Goal: Task Accomplishment & Management: Manage account settings

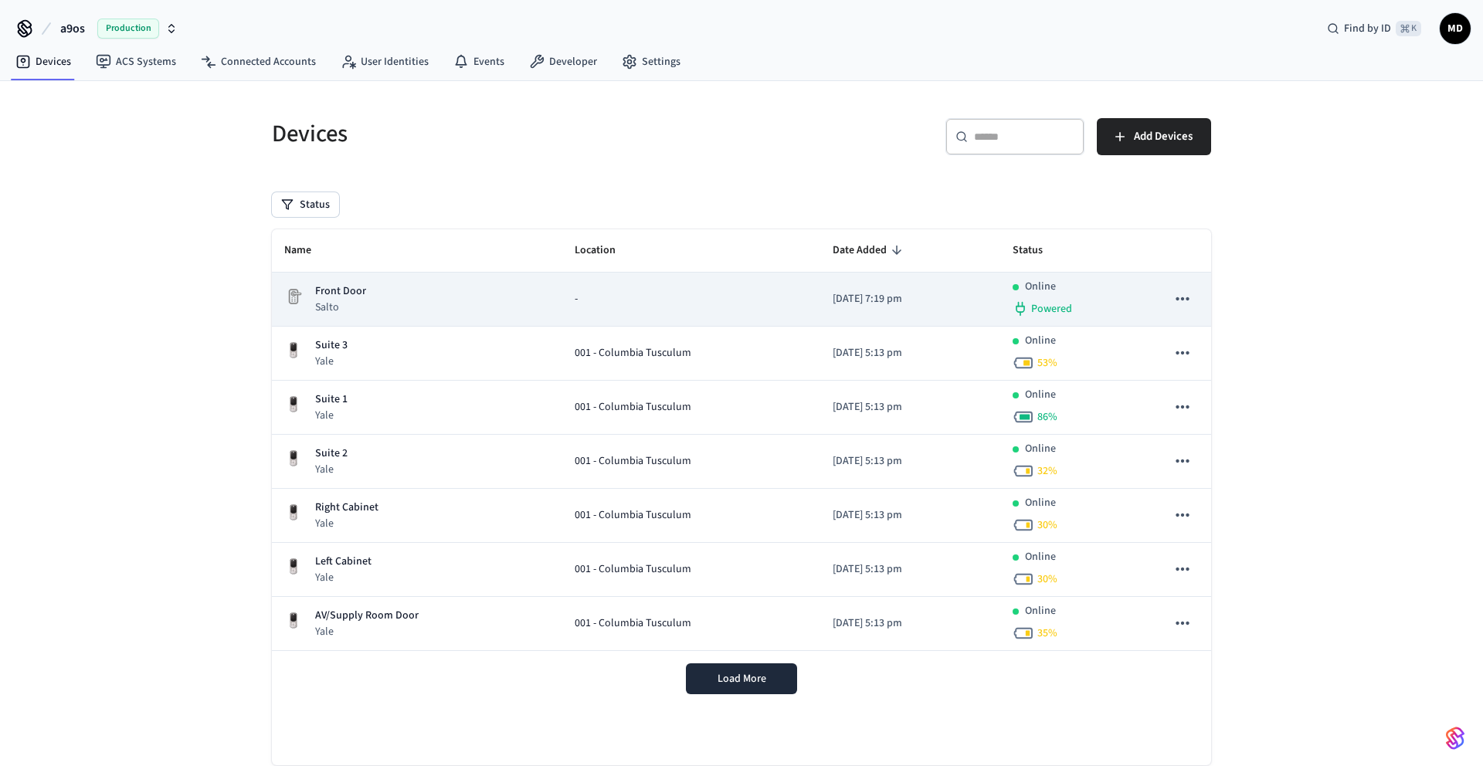
click at [531, 307] on div "Front Door Salto" at bounding box center [417, 299] width 266 height 32
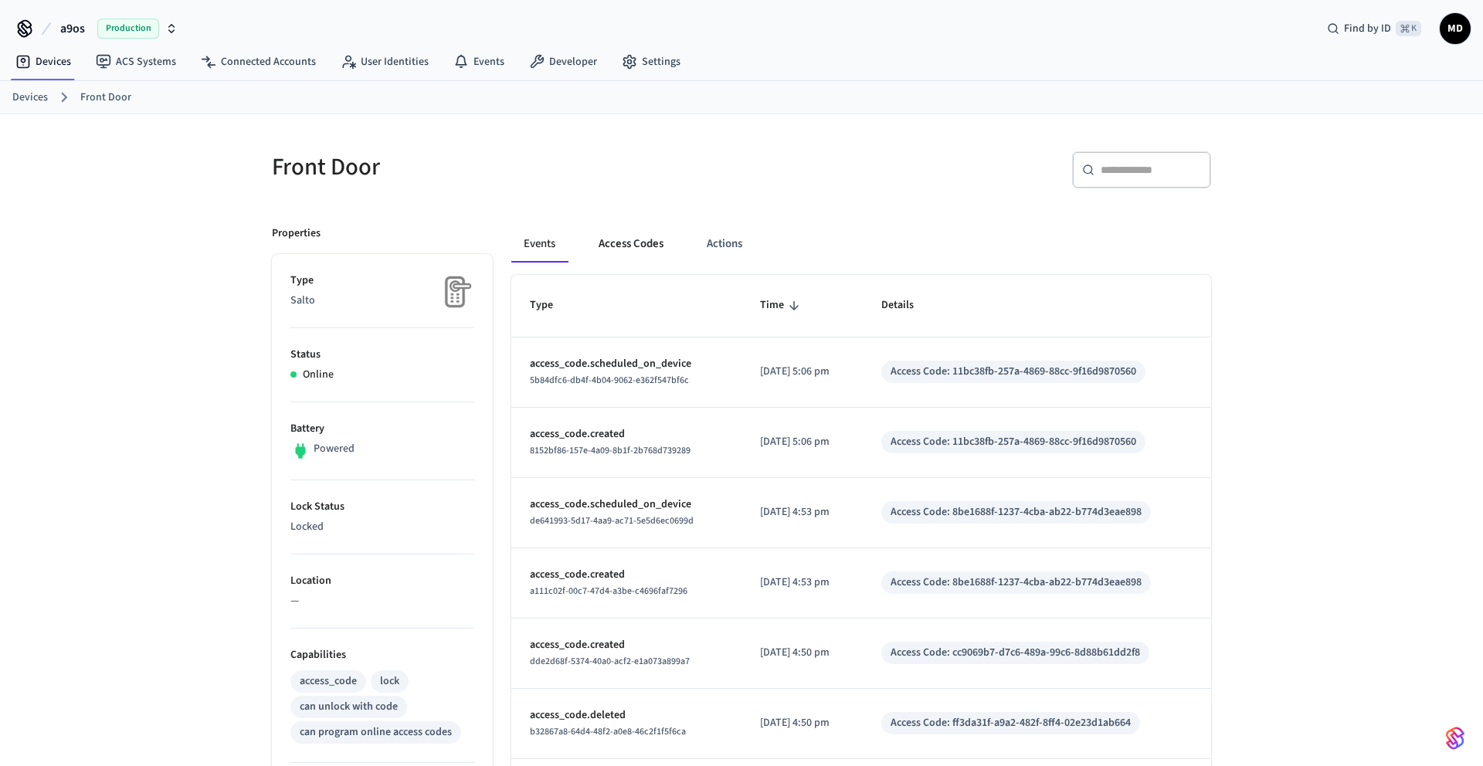
click at [623, 249] on button "Access Codes" at bounding box center [631, 244] width 90 height 37
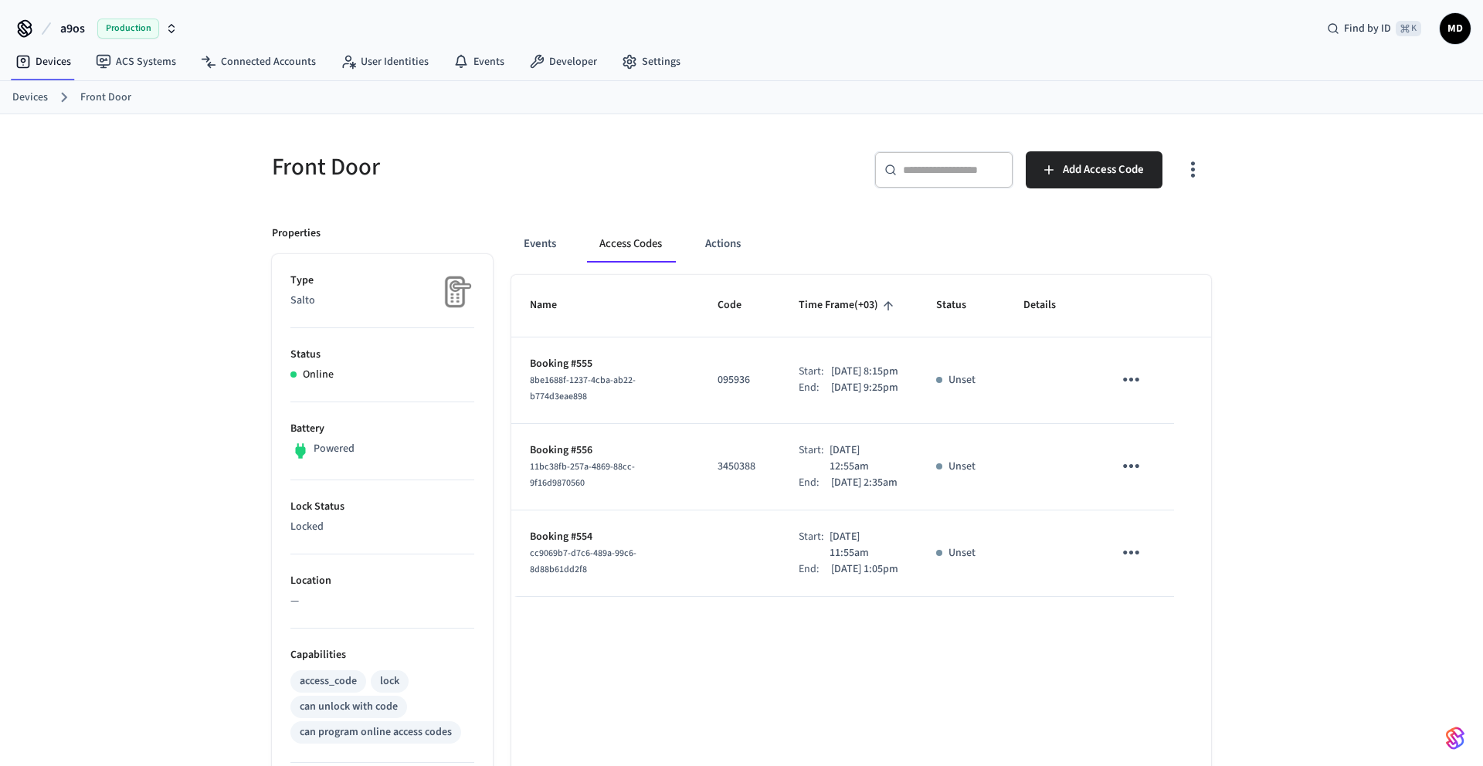
click at [727, 475] on p "3450388" at bounding box center [739, 467] width 44 height 16
click at [41, 105] on link "Devices" at bounding box center [30, 98] width 36 height 16
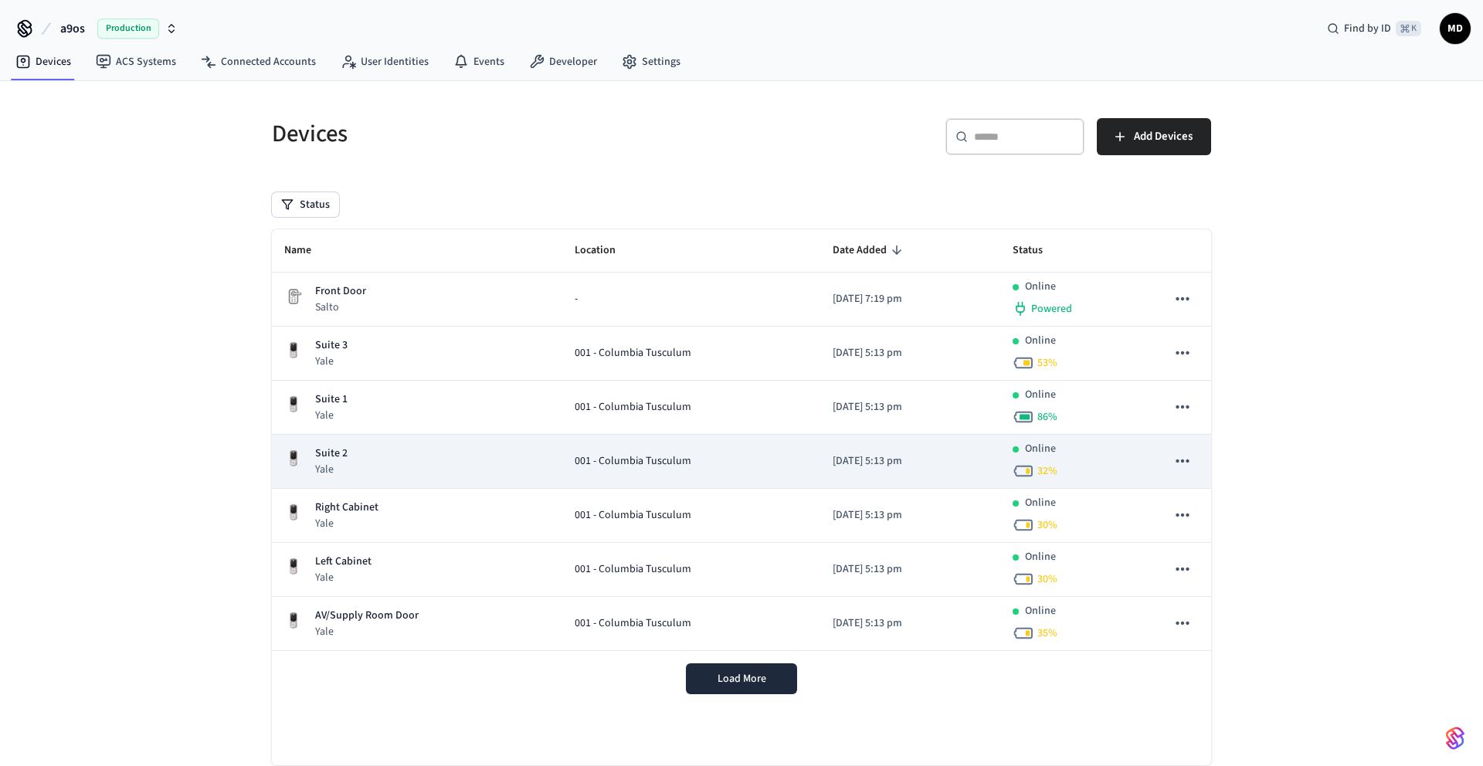
click at [408, 470] on div "Suite 2 Yale" at bounding box center [417, 462] width 266 height 32
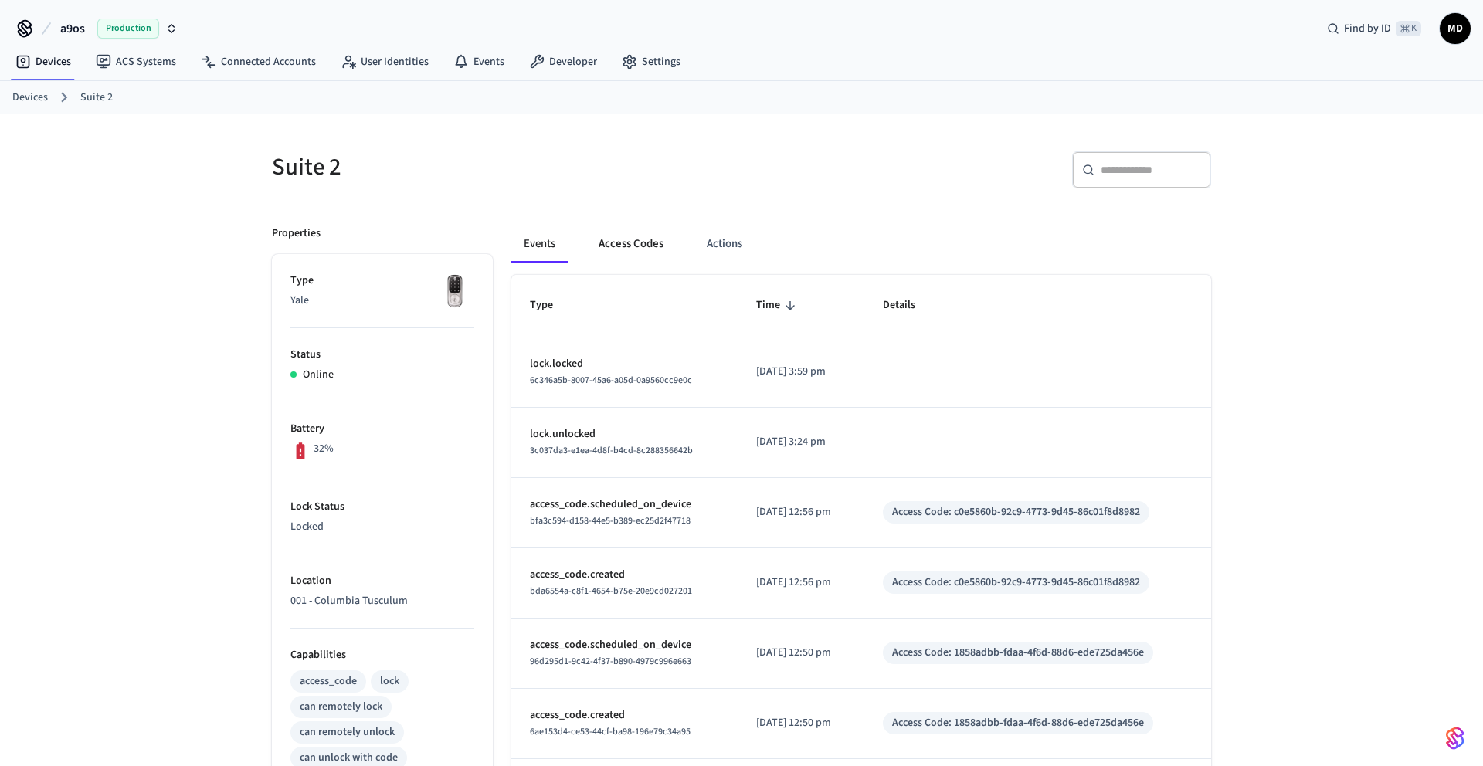
click at [609, 246] on button "Access Codes" at bounding box center [631, 244] width 90 height 37
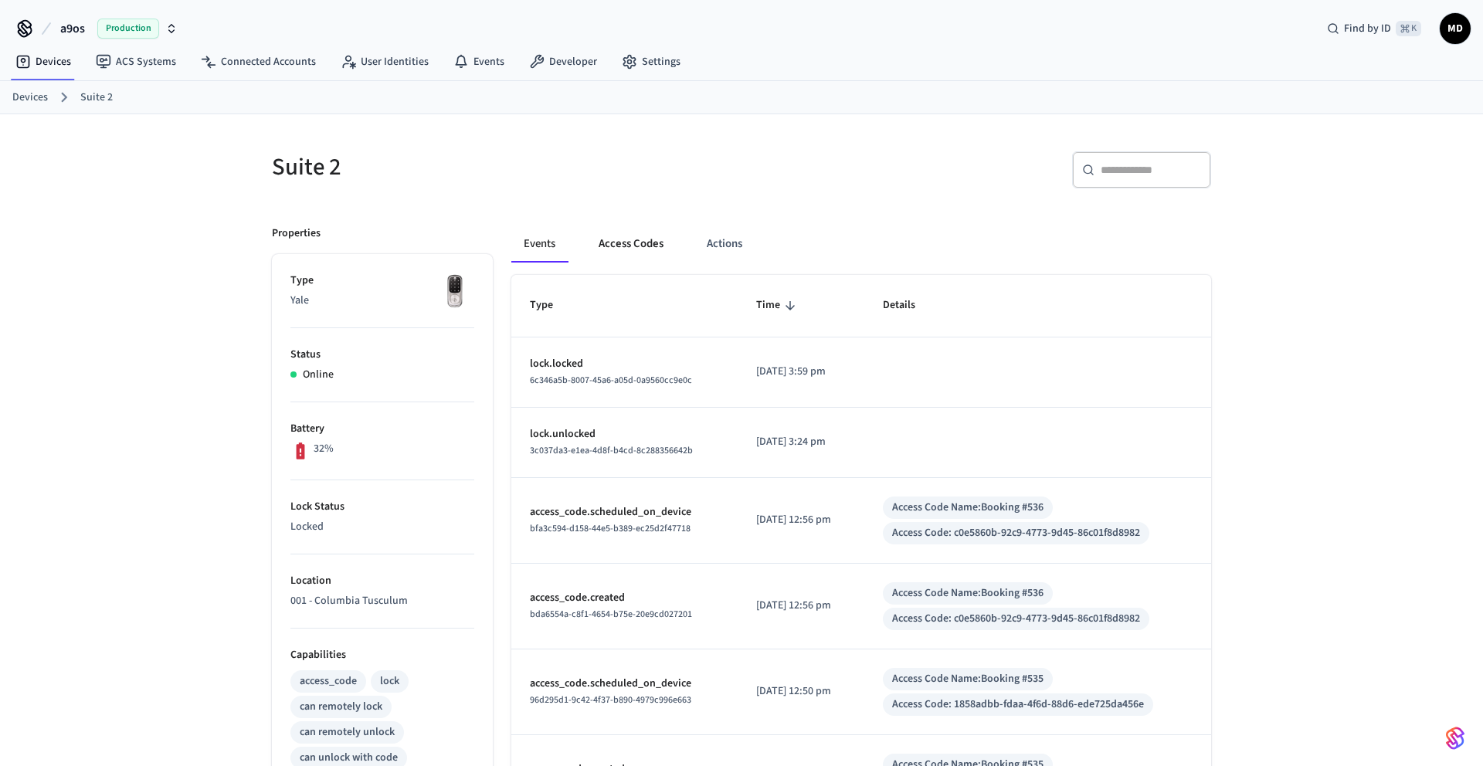
click at [647, 241] on button "Access Codes" at bounding box center [631, 244] width 90 height 37
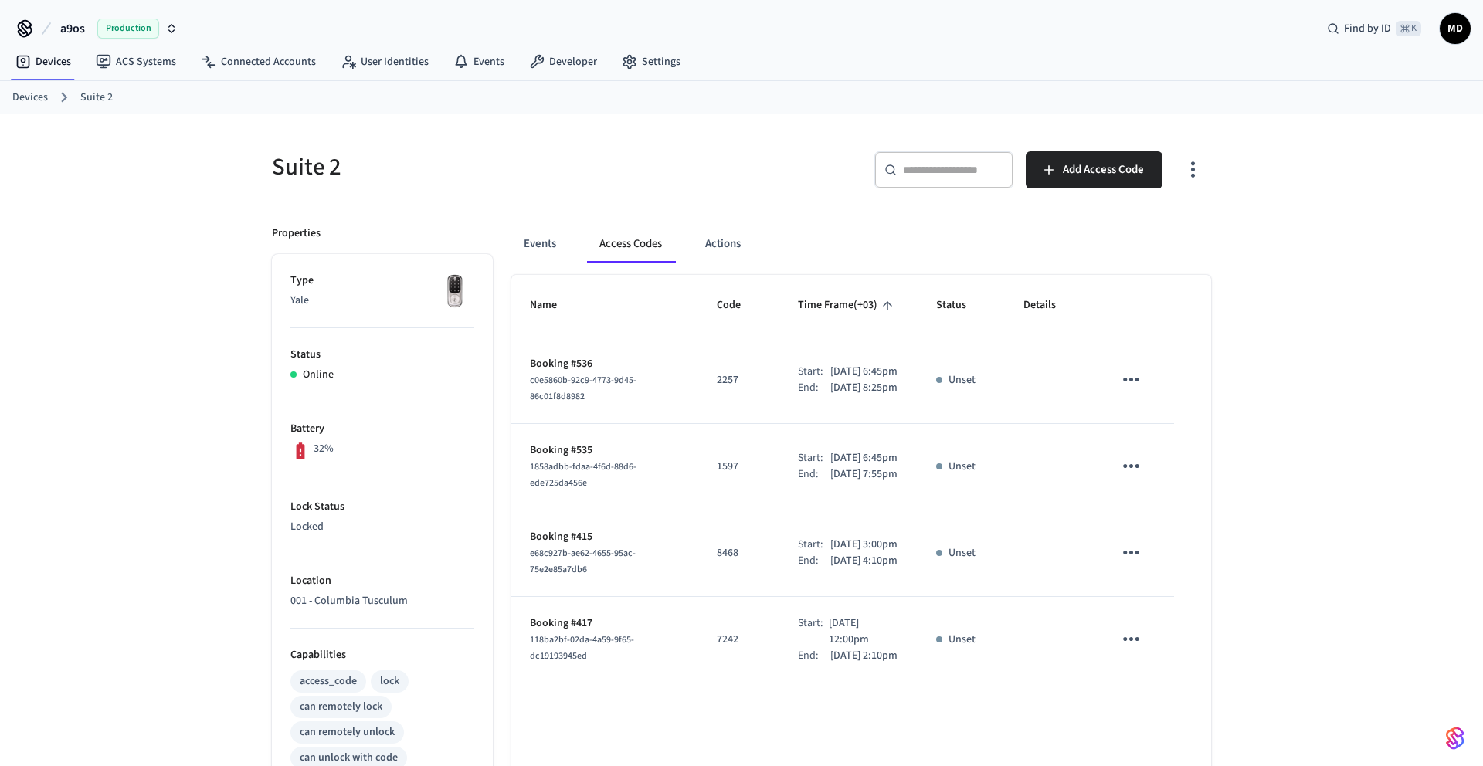
click at [51, 96] on ol "Devices Suite 2" at bounding box center [747, 97] width 1470 height 20
click at [39, 97] on link "Devices" at bounding box center [30, 98] width 36 height 16
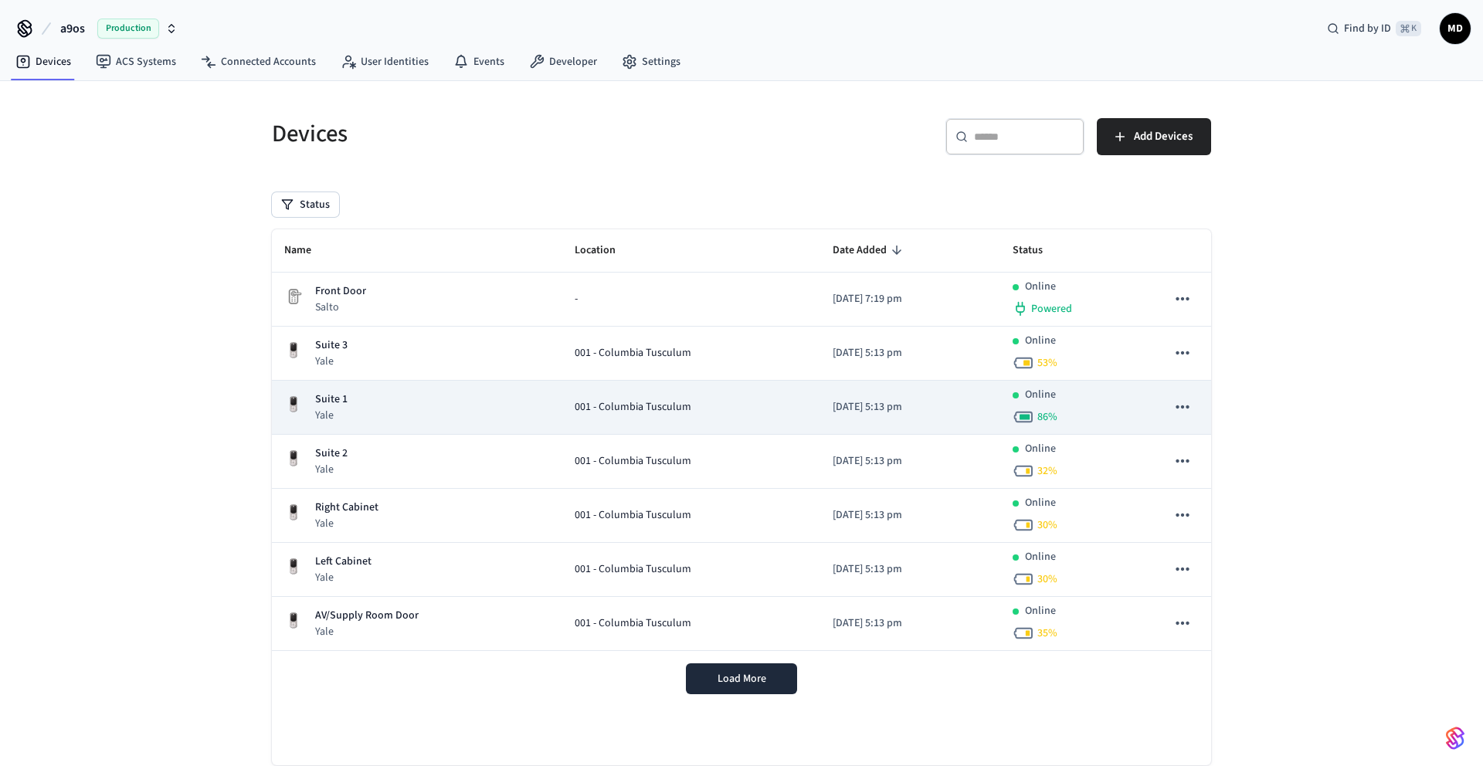
click at [334, 399] on p "Suite 1" at bounding box center [331, 400] width 32 height 16
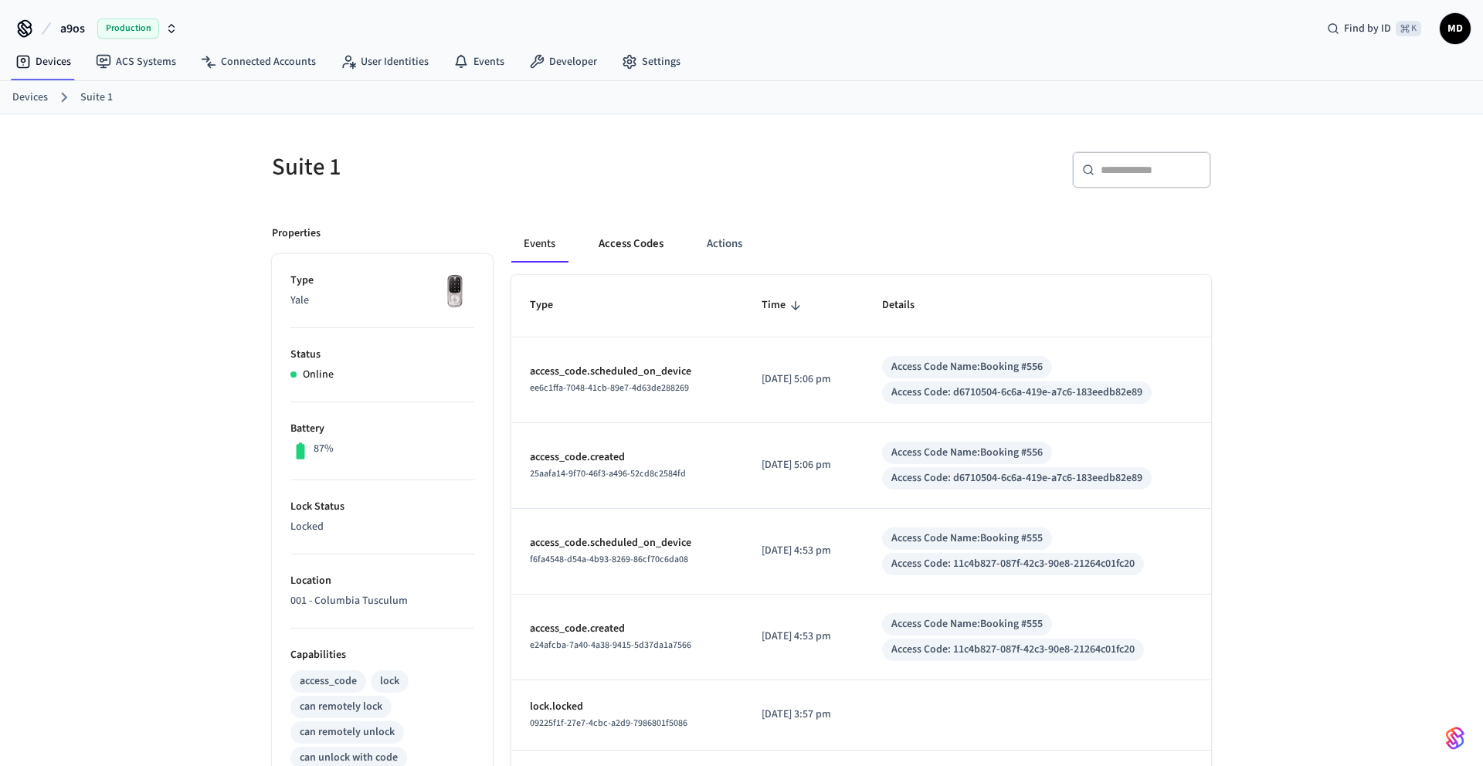
click at [643, 249] on button "Access Codes" at bounding box center [631, 244] width 90 height 37
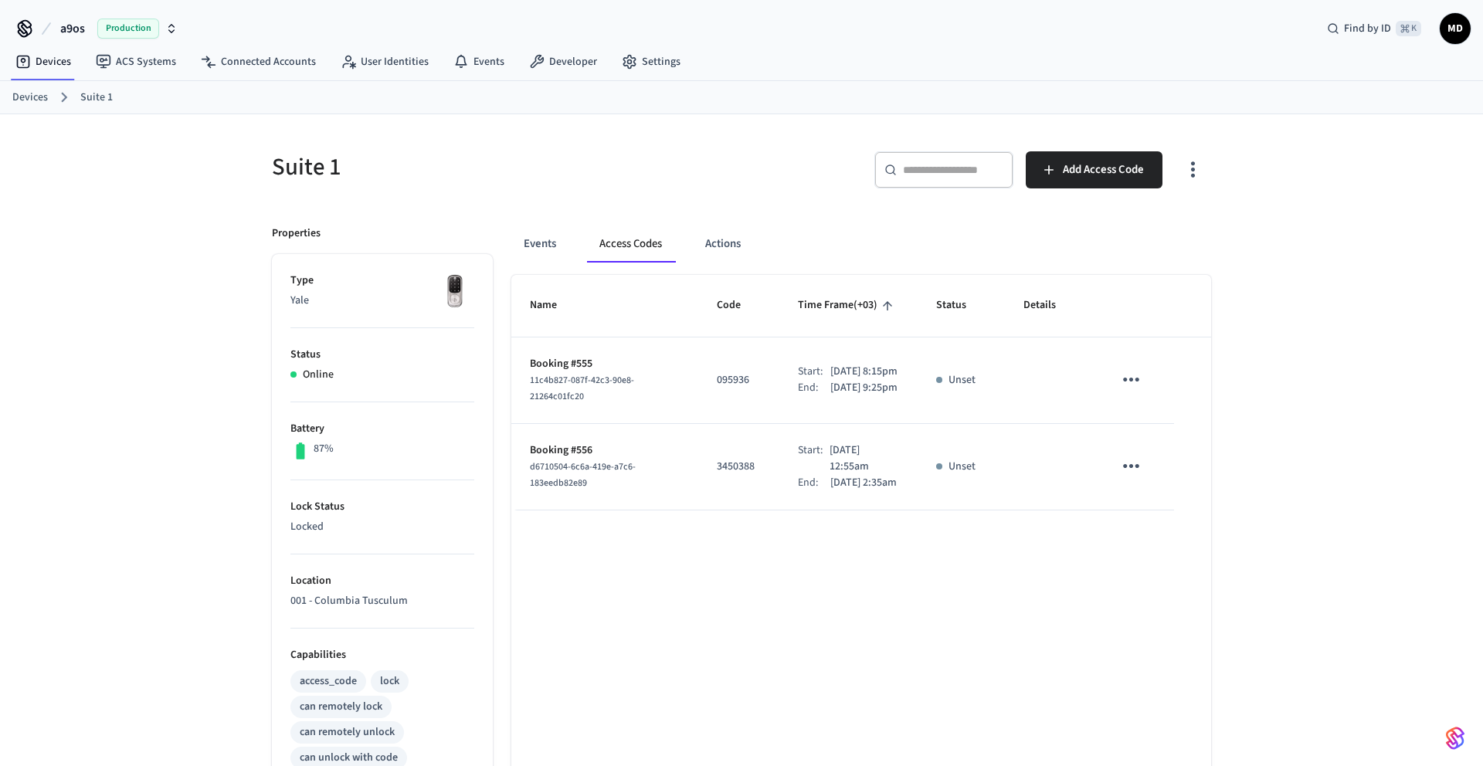
click at [731, 475] on p "3450388" at bounding box center [739, 467] width 44 height 16
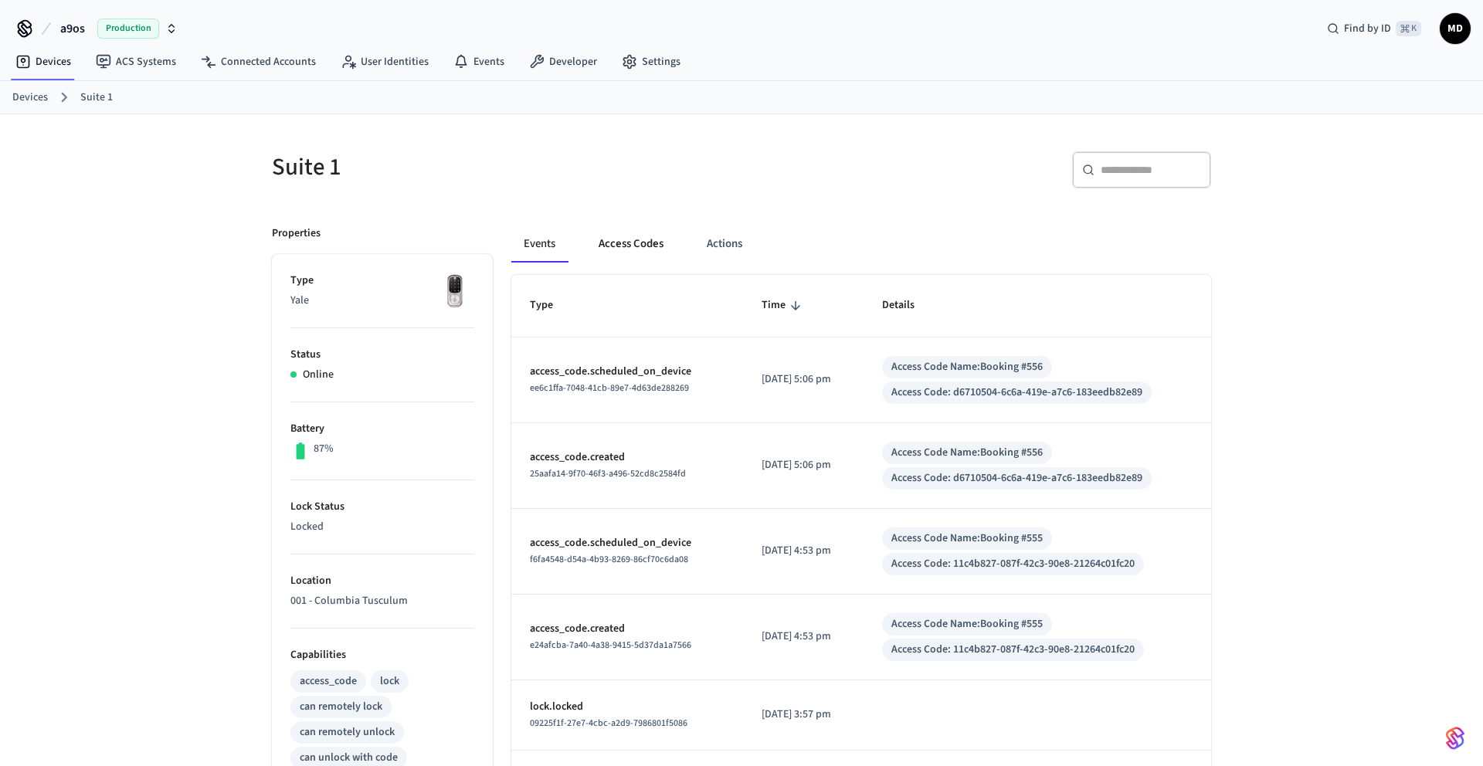
click at [640, 246] on button "Access Codes" at bounding box center [631, 244] width 90 height 37
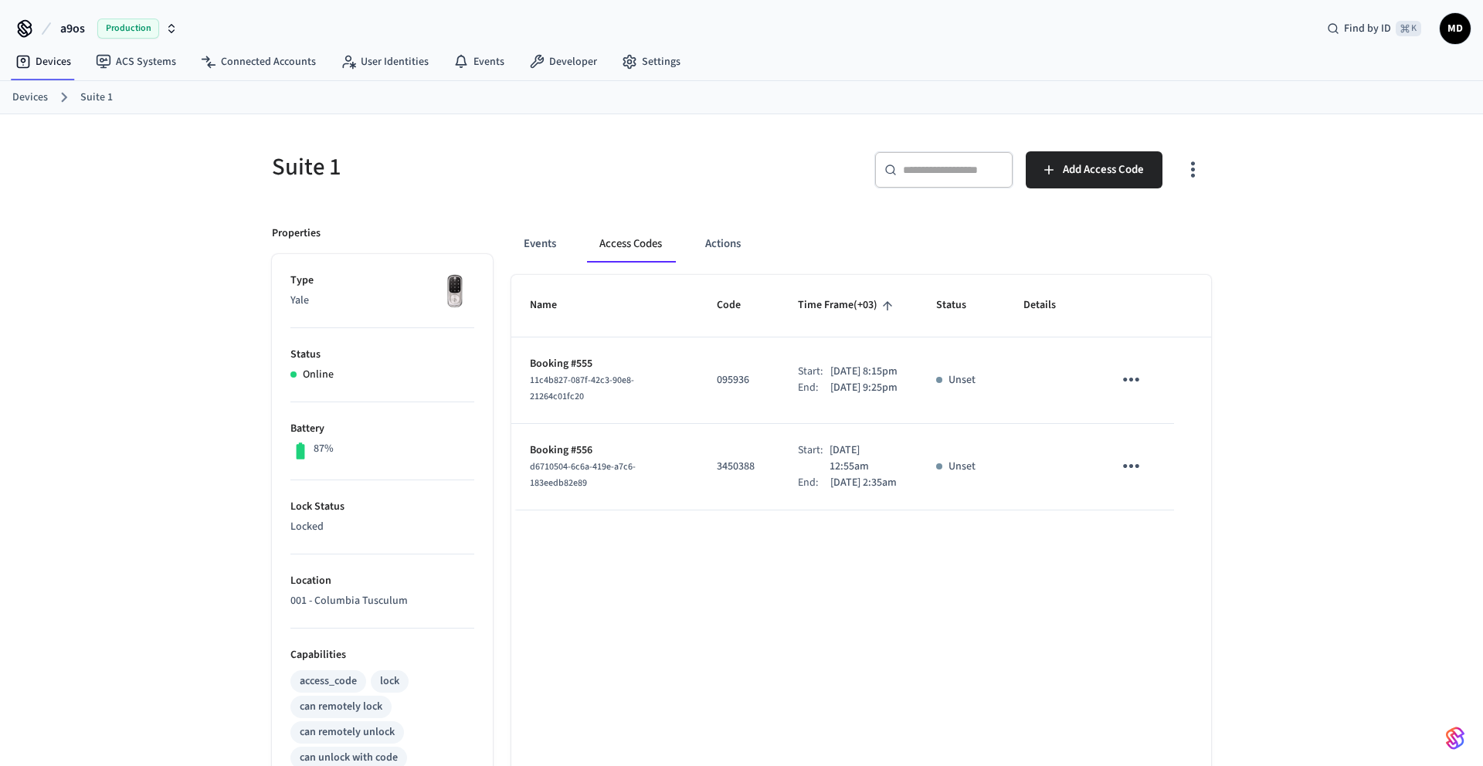
click at [717, 475] on p "3450388" at bounding box center [739, 467] width 44 height 16
click at [32, 98] on link "Devices" at bounding box center [30, 98] width 36 height 16
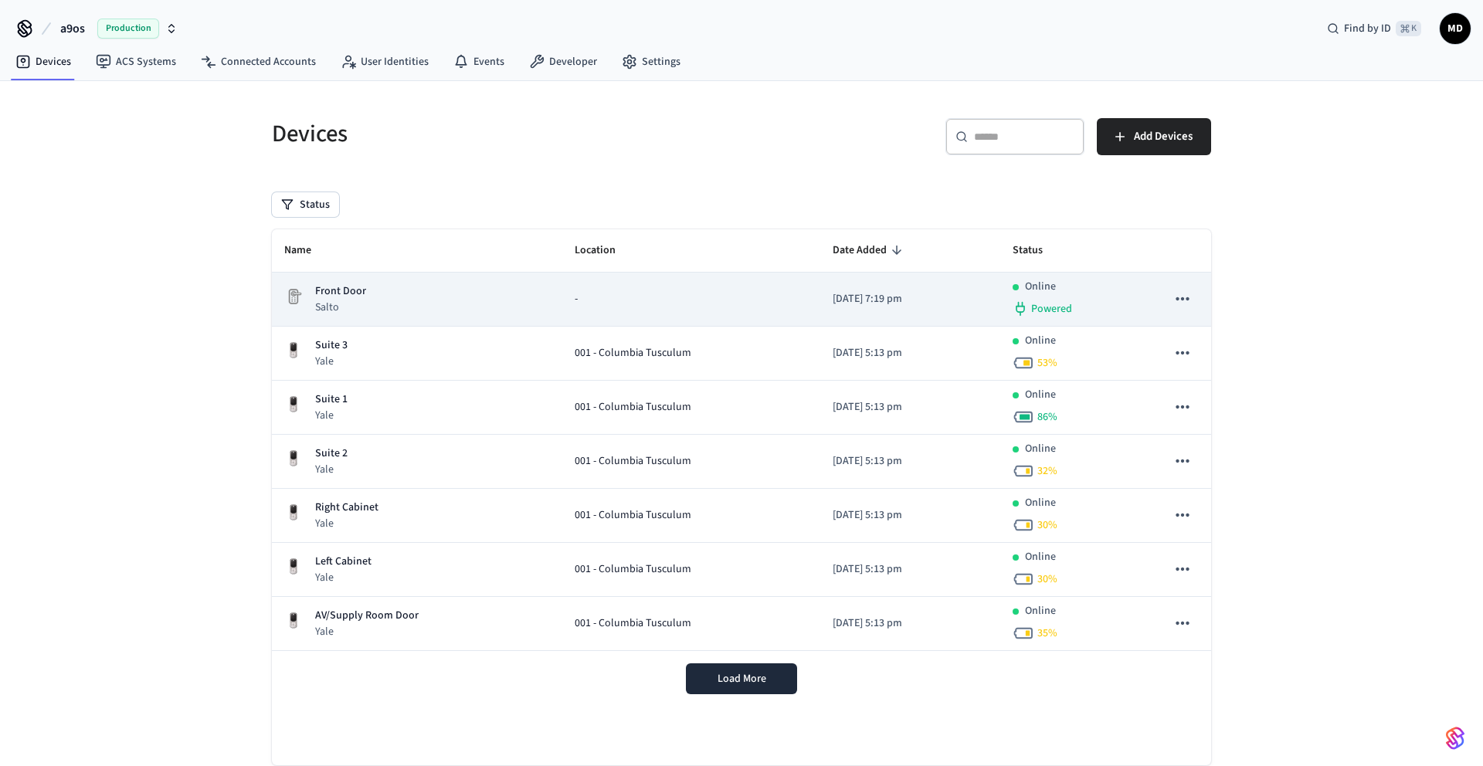
click at [357, 288] on p "Front Door" at bounding box center [340, 291] width 51 height 16
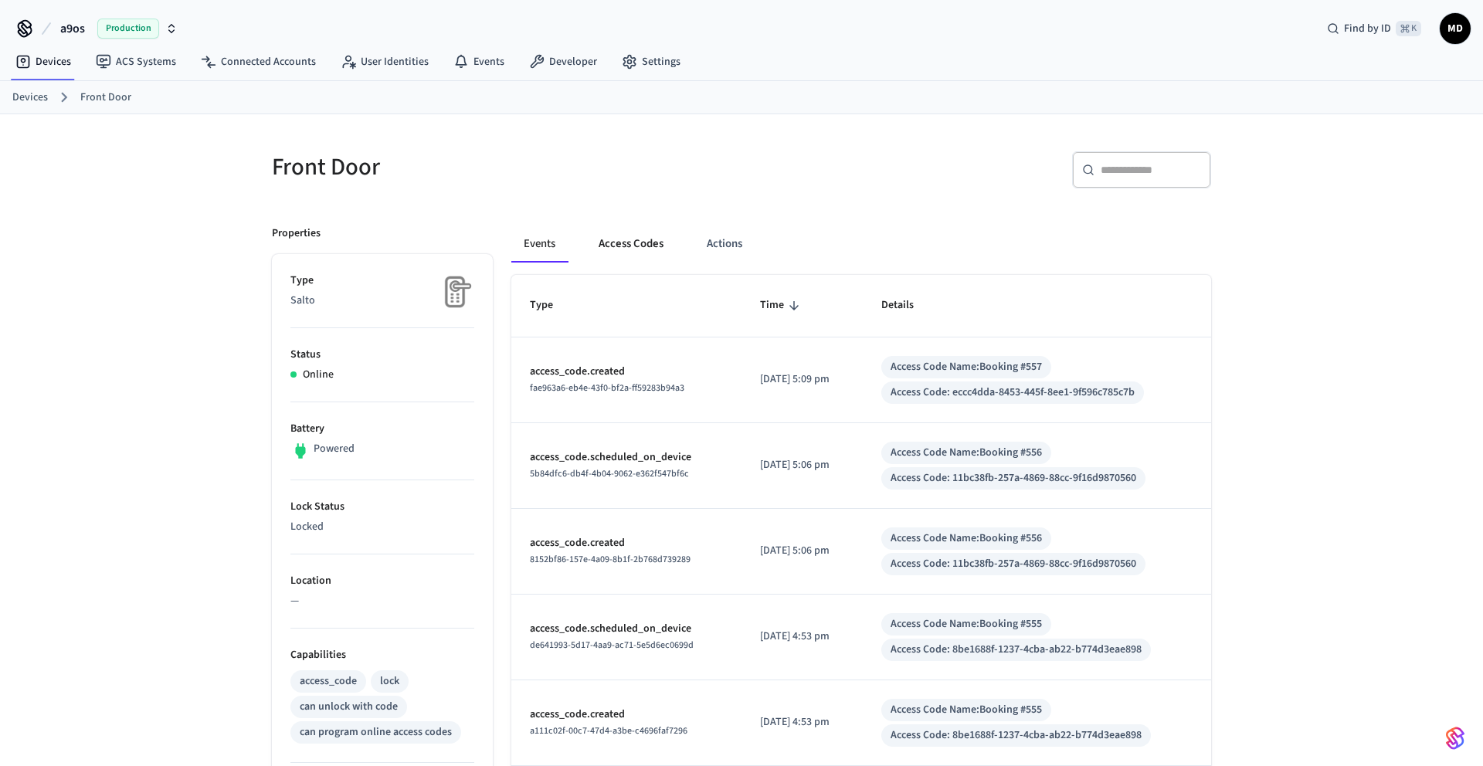
click at [636, 249] on button "Access Codes" at bounding box center [631, 244] width 90 height 37
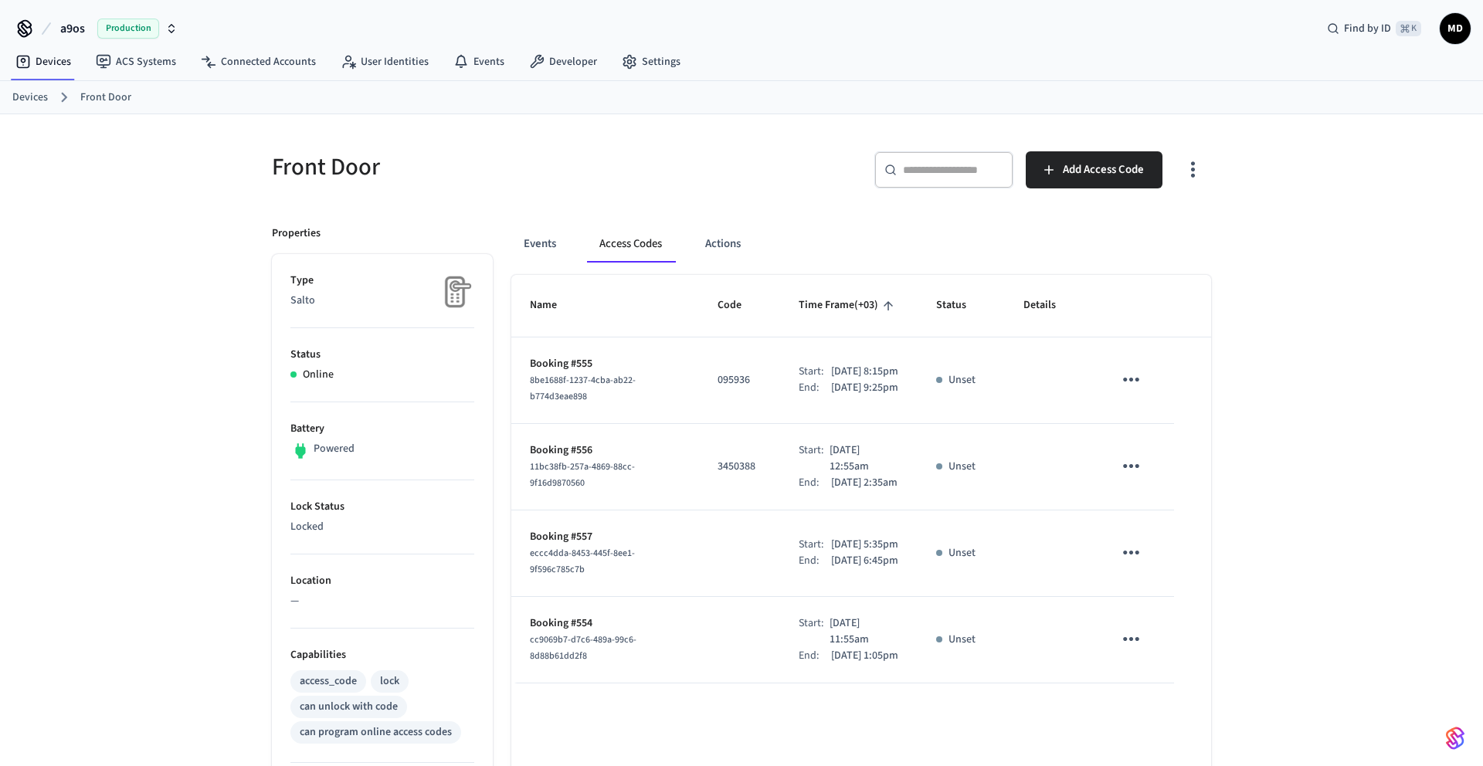
drag, startPoint x: 804, startPoint y: 574, endPoint x: 870, endPoint y: 630, distance: 86.5
click at [870, 597] on td "Start: Oct 7th 2025 5:35pm End: Oct 7th 2025 6:45pm" at bounding box center [848, 553] width 137 height 86
click at [1137, 565] on icon "sticky table" at bounding box center [1131, 553] width 24 height 24
click at [931, 609] on div at bounding box center [741, 383] width 1483 height 766
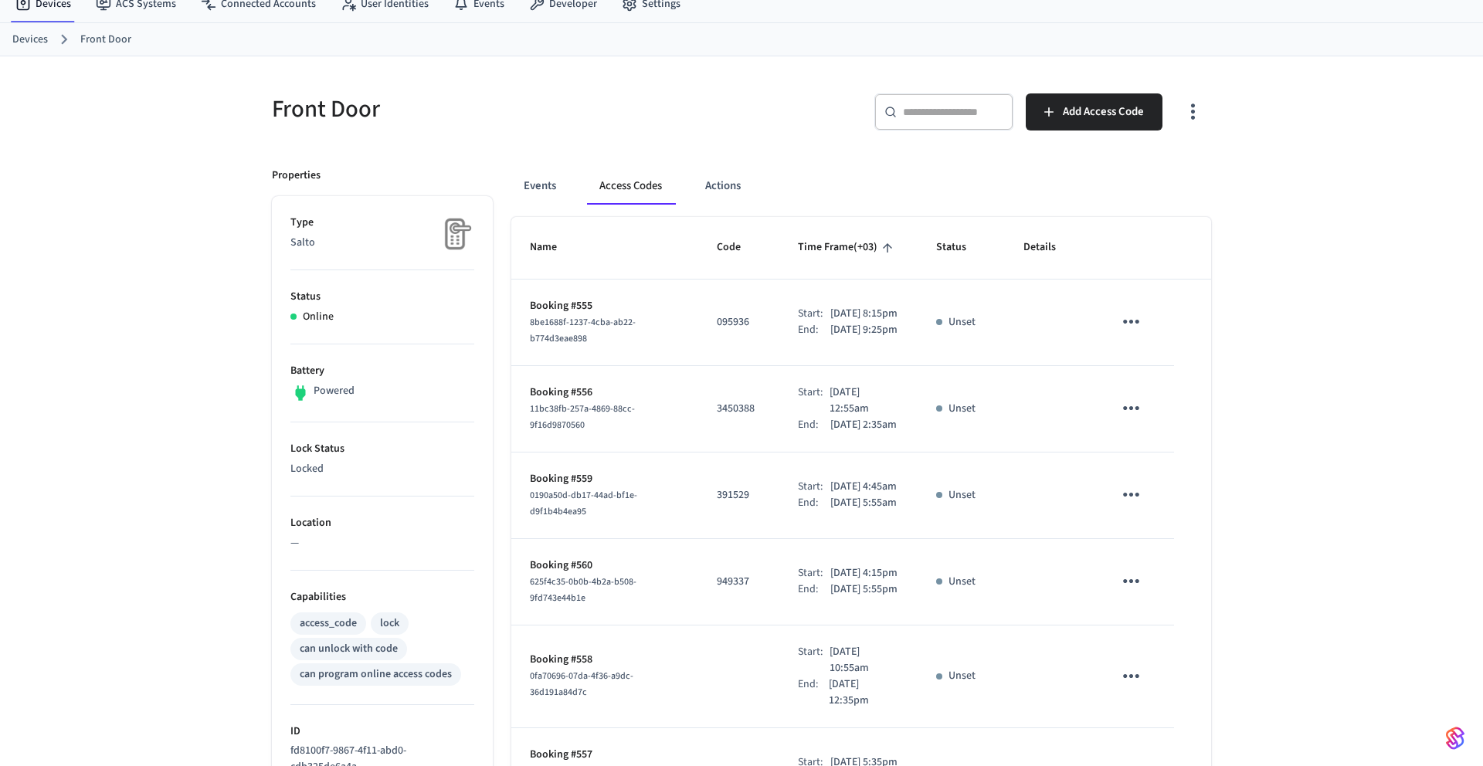
scroll to position [57, 0]
click at [686, 193] on div "Events Access Codes Actions" at bounding box center [861, 186] width 700 height 37
click at [706, 193] on button "Actions" at bounding box center [723, 186] width 60 height 37
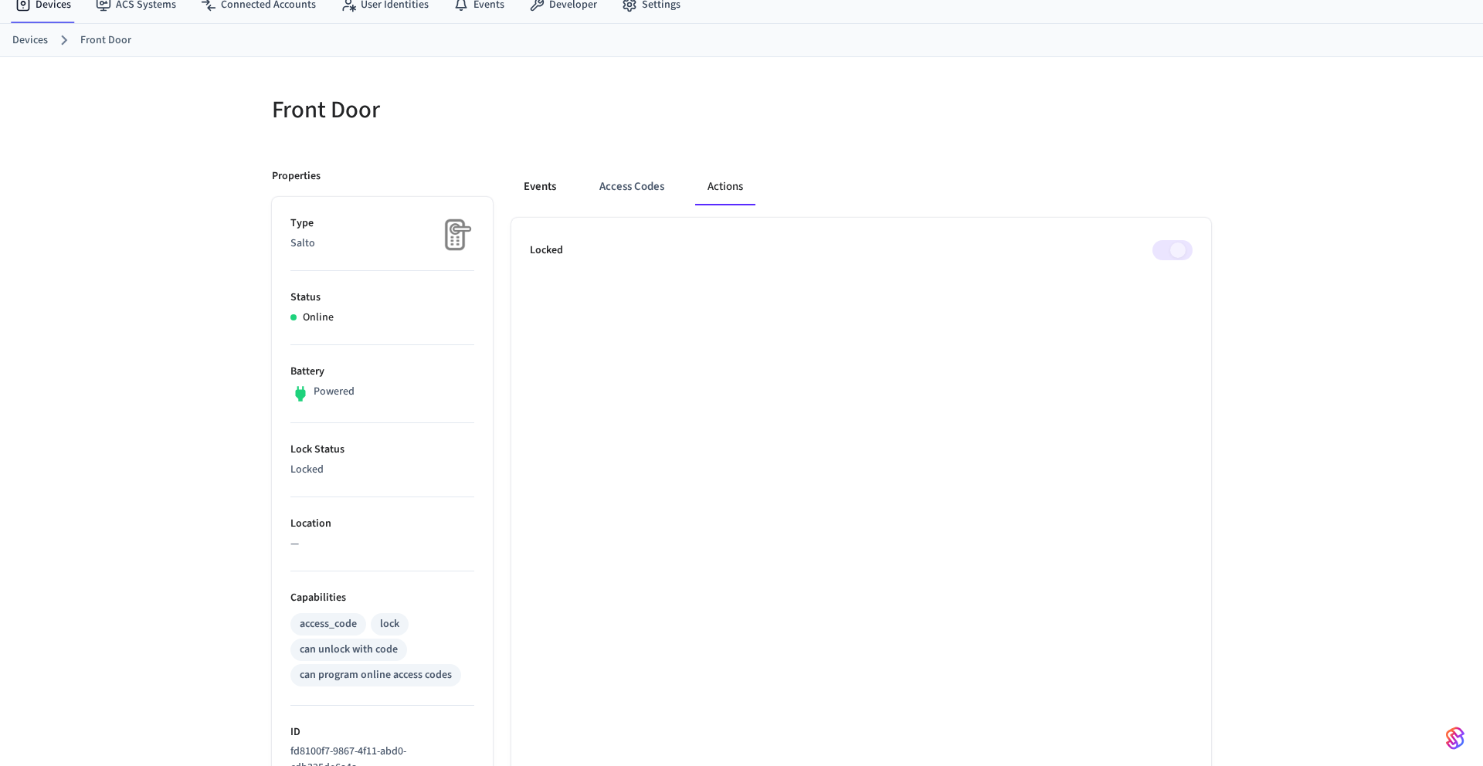
click at [544, 191] on button "Events" at bounding box center [539, 186] width 57 height 37
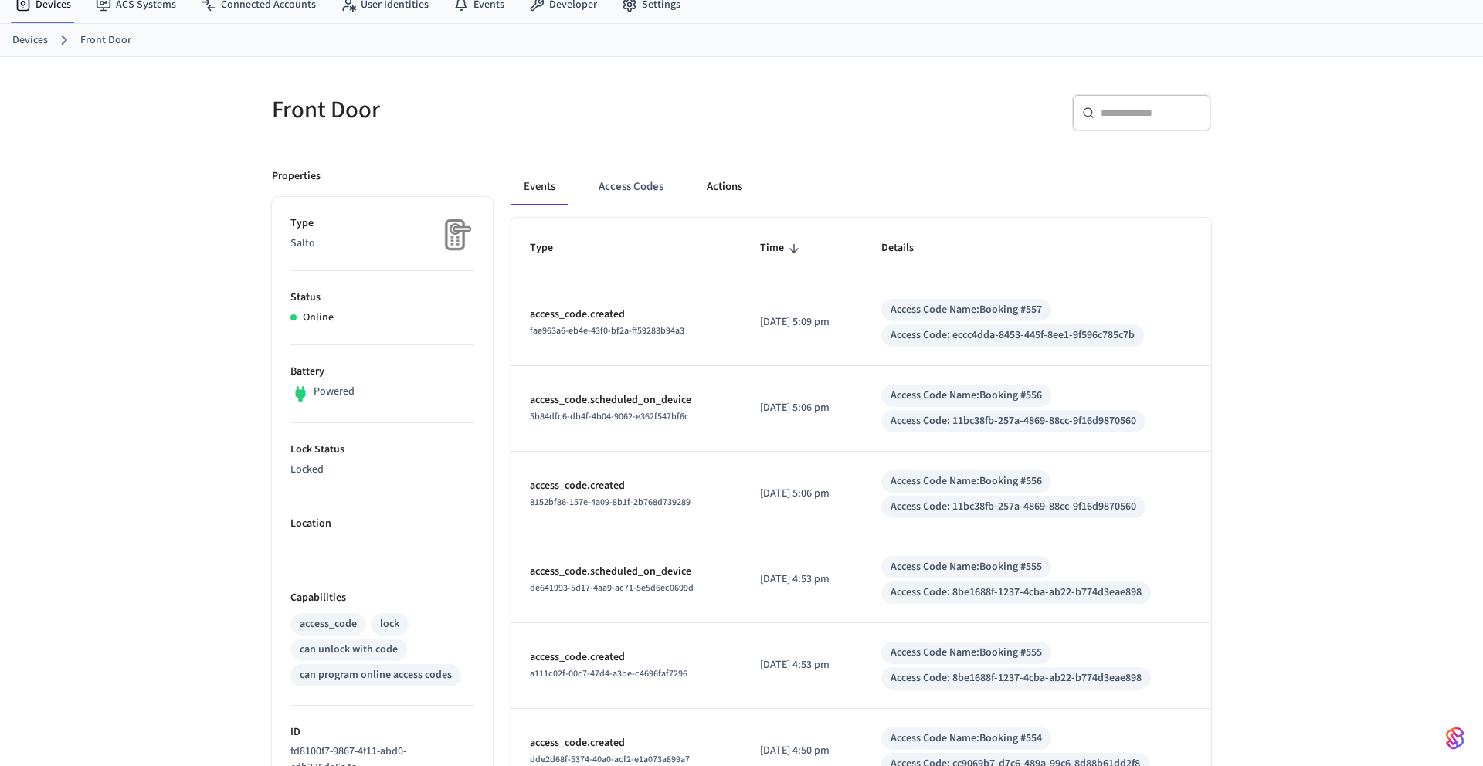
click at [716, 183] on button "Actions" at bounding box center [724, 186] width 60 height 37
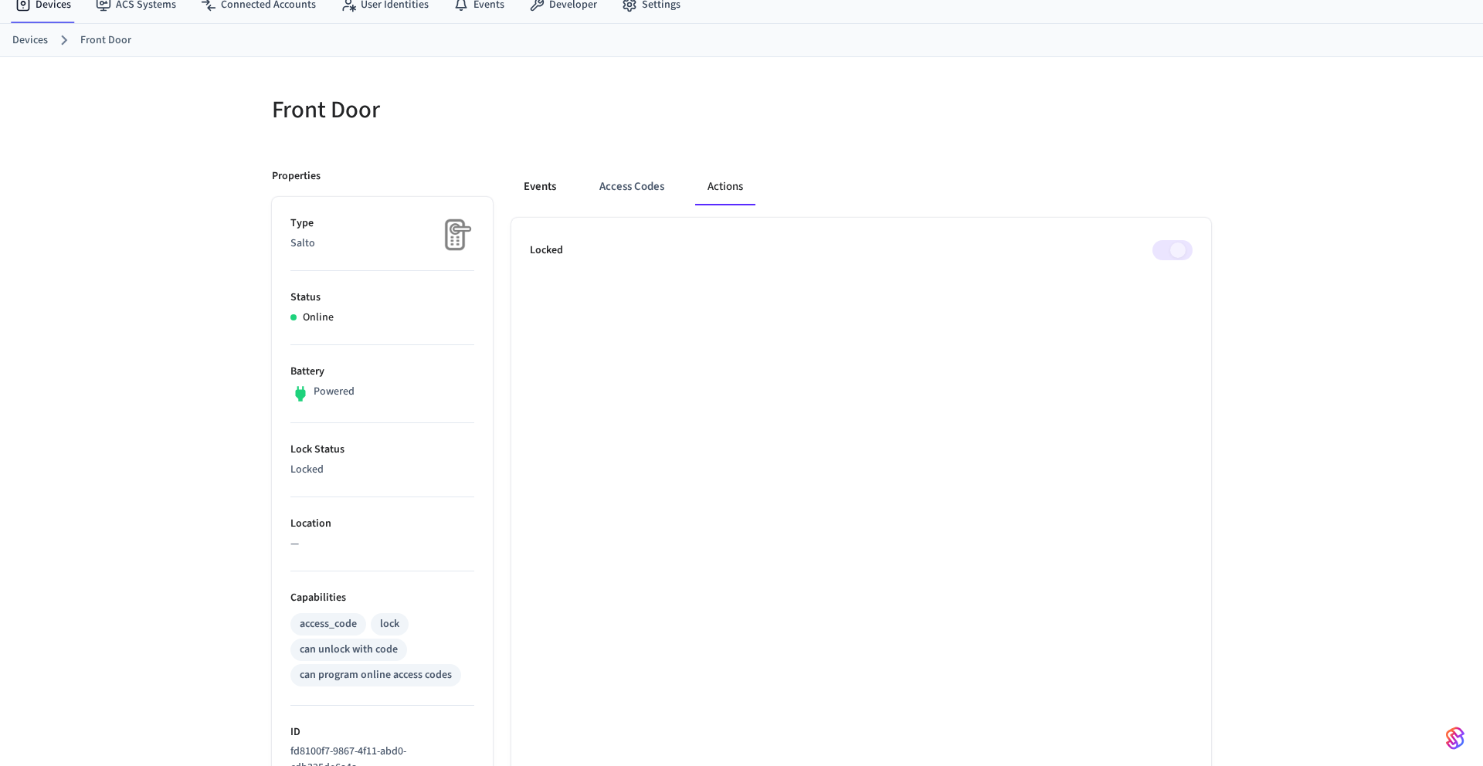
click at [538, 195] on button "Events" at bounding box center [539, 186] width 57 height 37
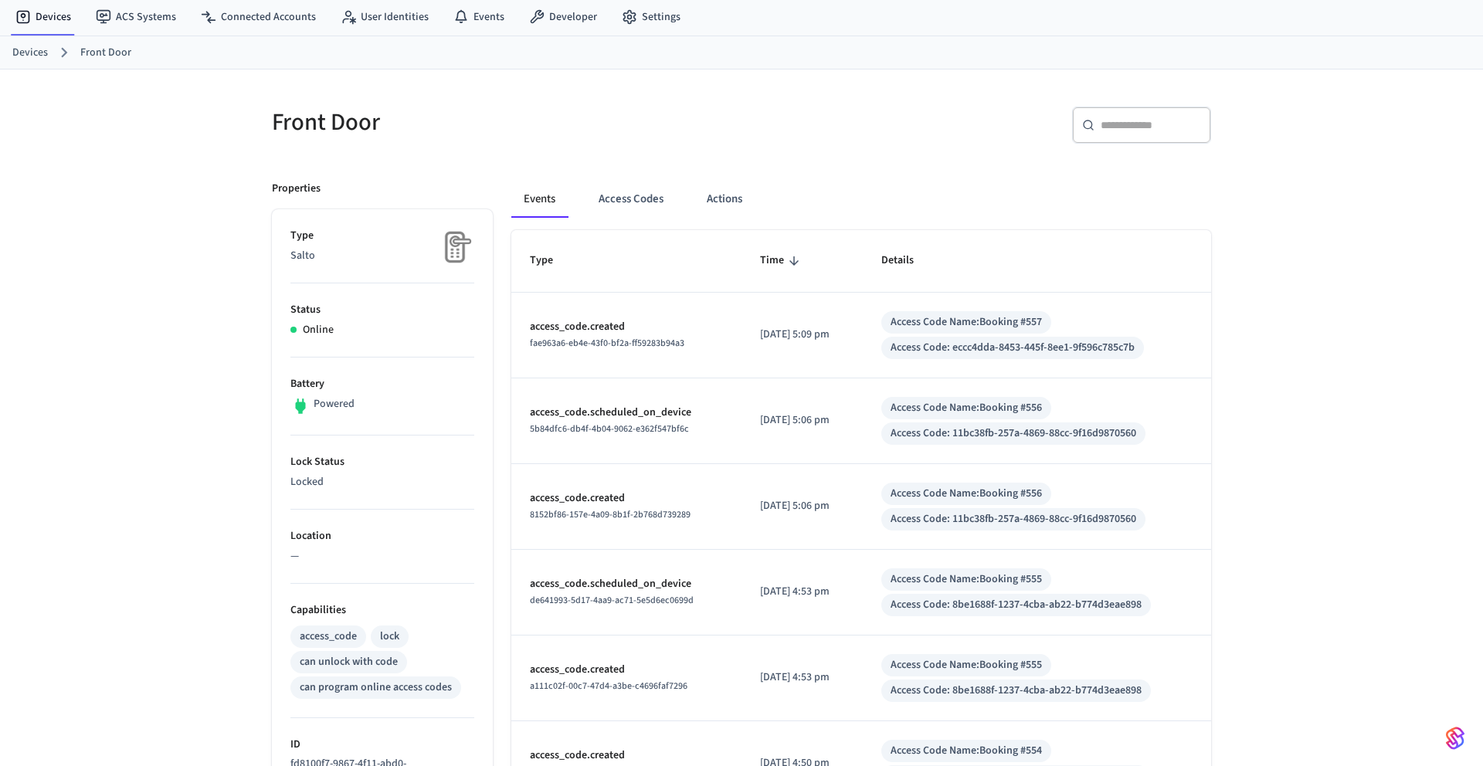
scroll to position [0, 0]
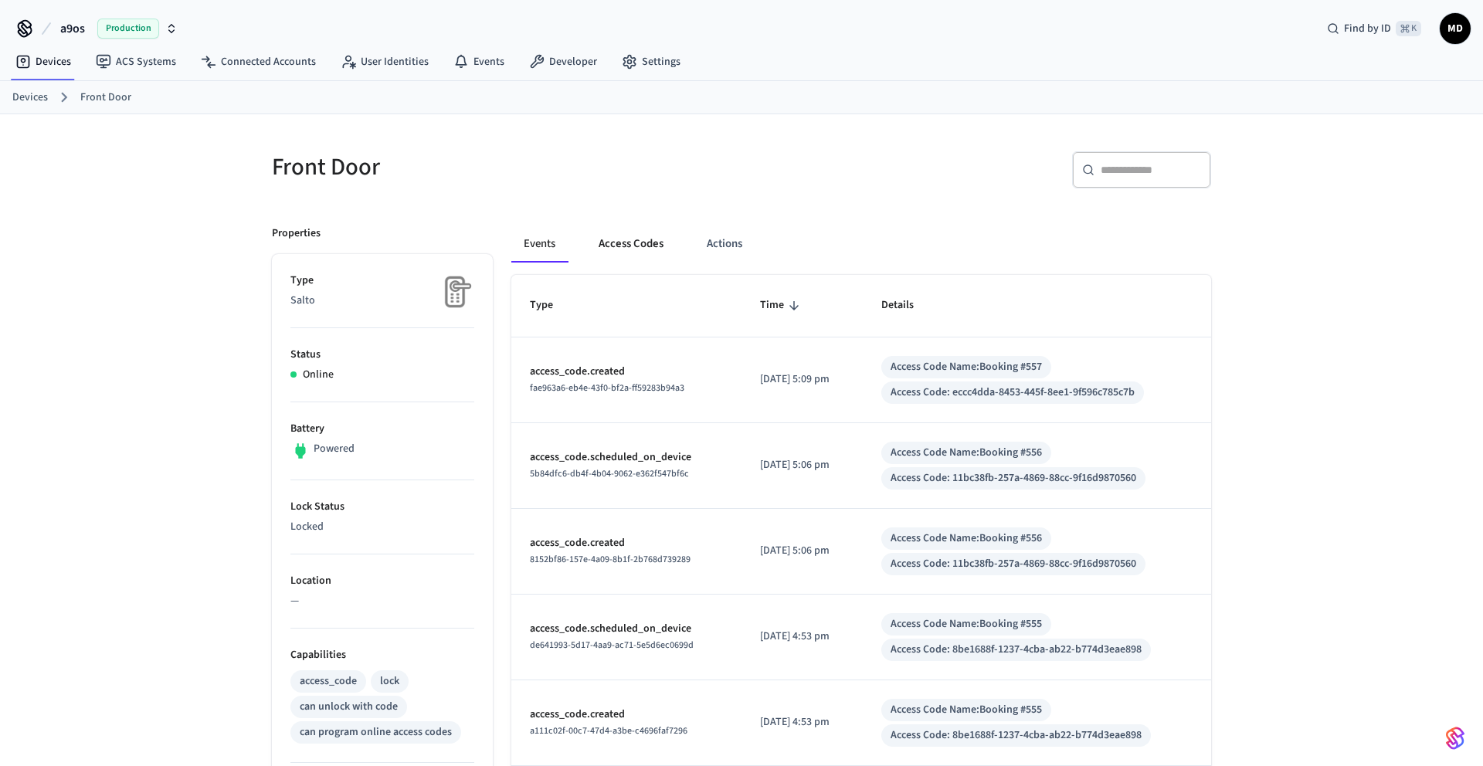
click at [633, 253] on button "Access Codes" at bounding box center [631, 244] width 90 height 37
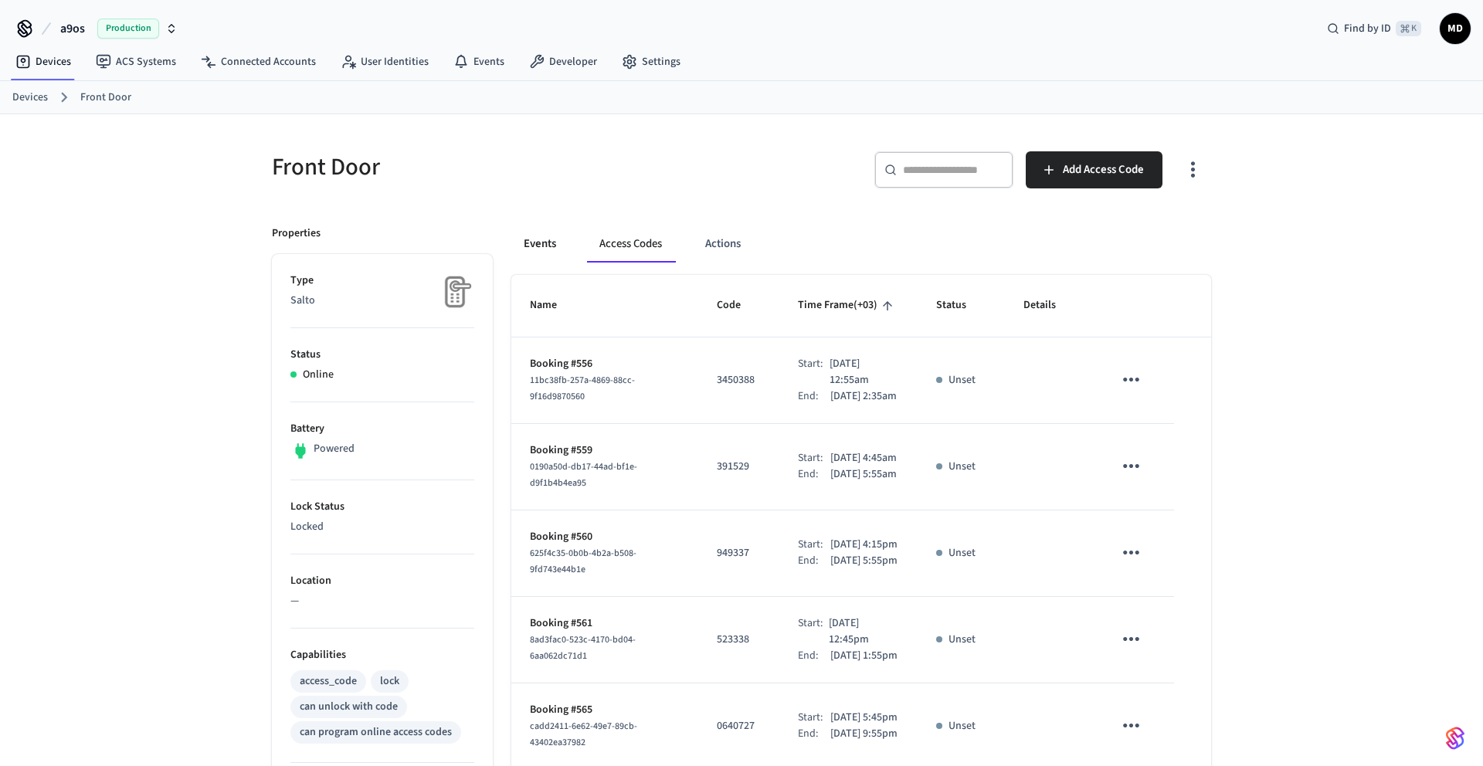
click at [552, 245] on button "Events" at bounding box center [539, 244] width 57 height 37
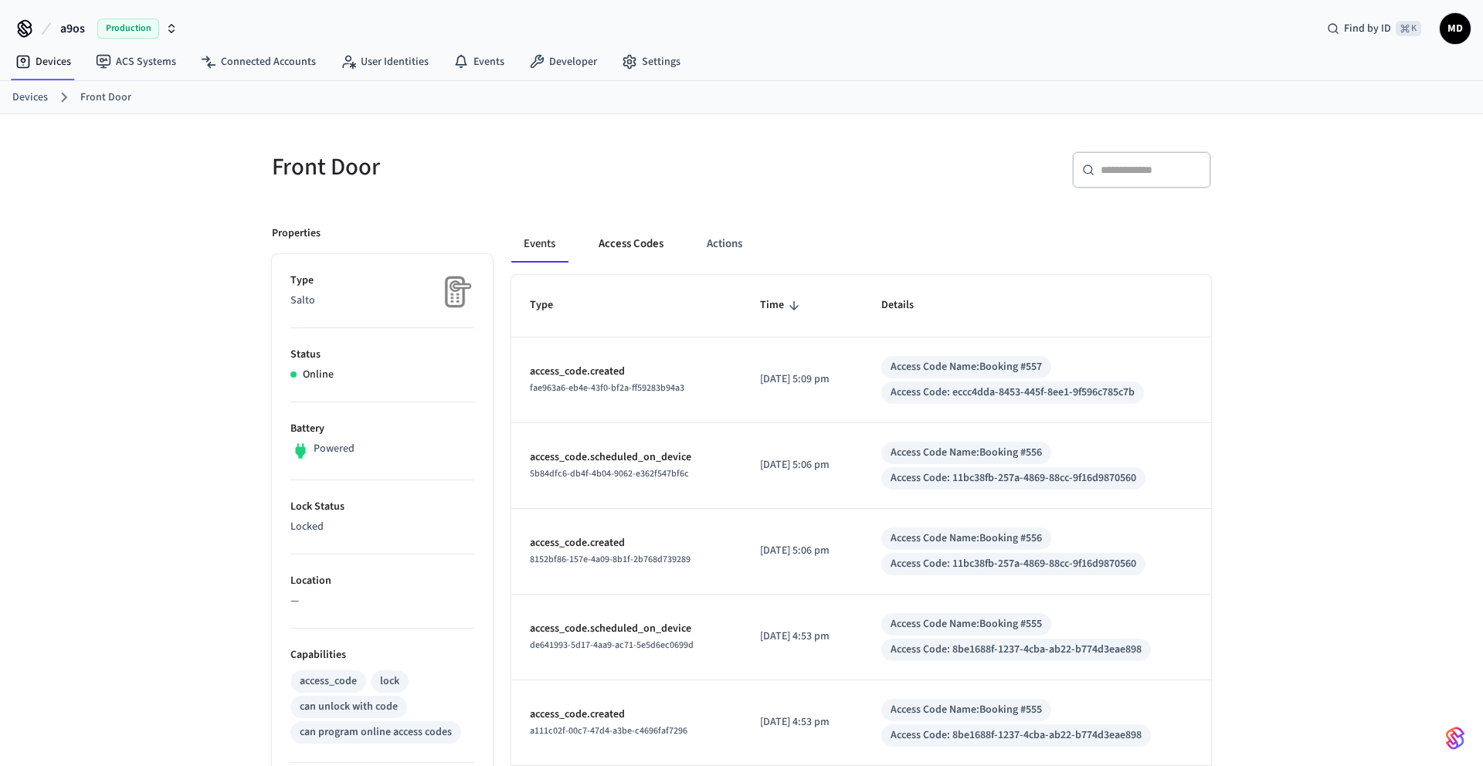
click at [616, 252] on button "Access Codes" at bounding box center [631, 244] width 90 height 37
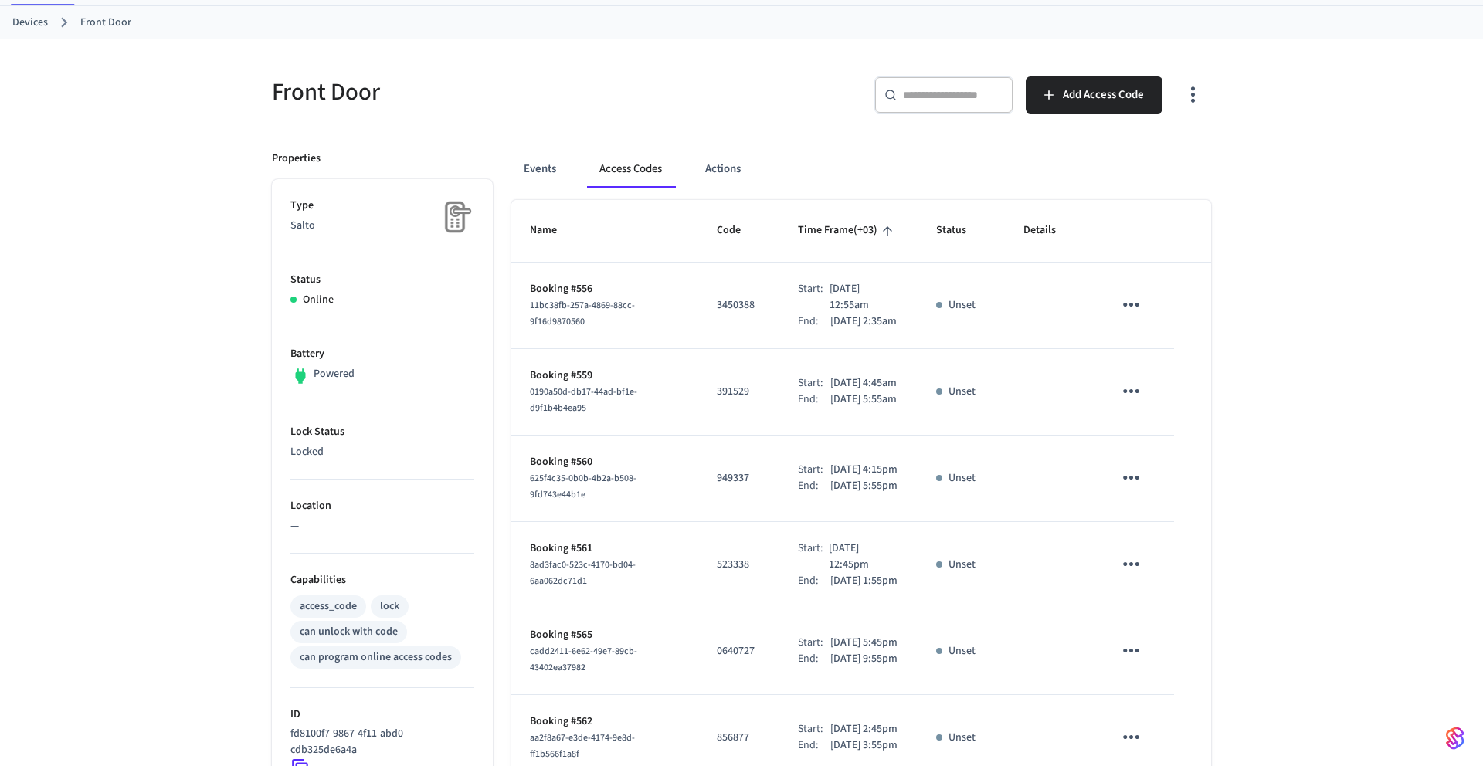
scroll to position [74, 0]
